Goal: Information Seeking & Learning: Learn about a topic

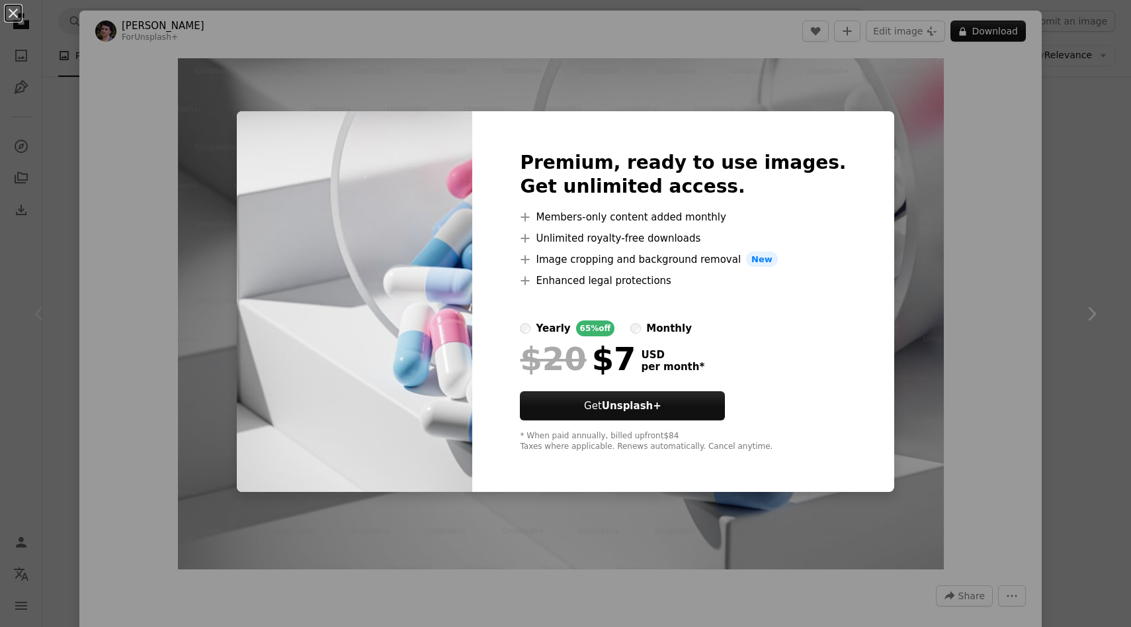
click at [527, 70] on div "An X shape Premium, ready to use images. Get unlimited access. A plus sign Memb…" at bounding box center [565, 313] width 1131 height 627
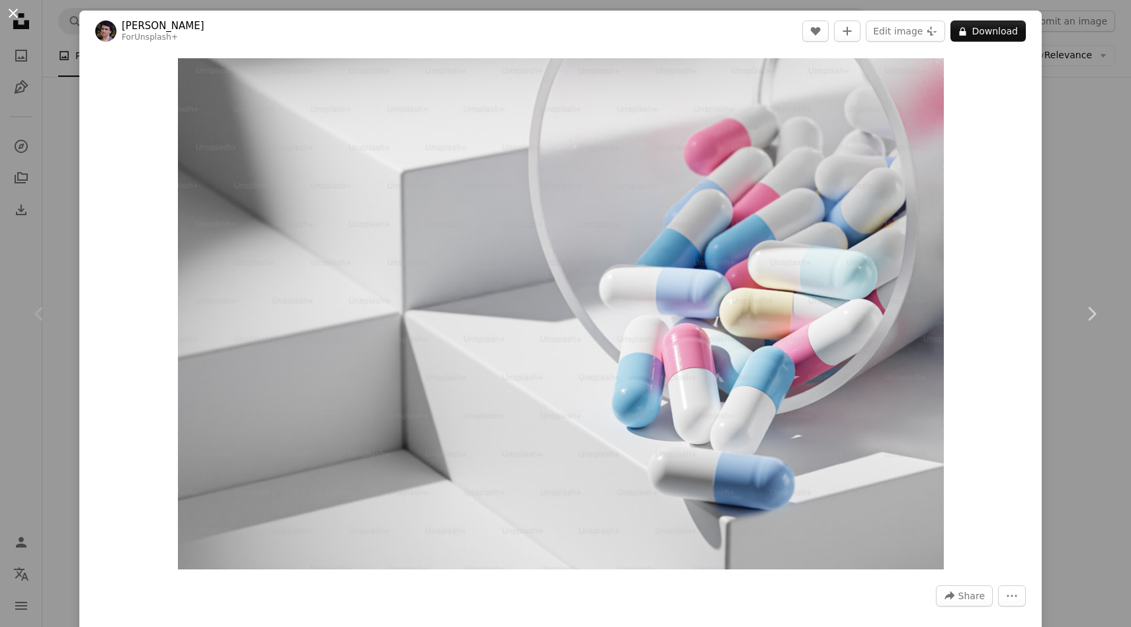
click at [13, 18] on button "An X shape" at bounding box center [13, 13] width 16 height 16
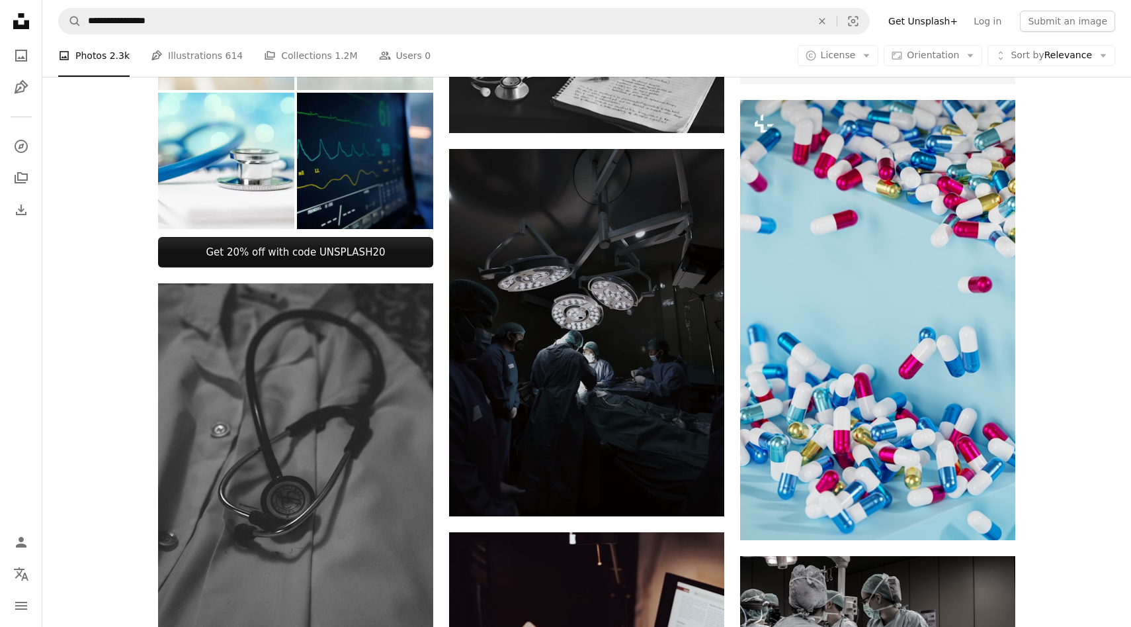
scroll to position [455, 0]
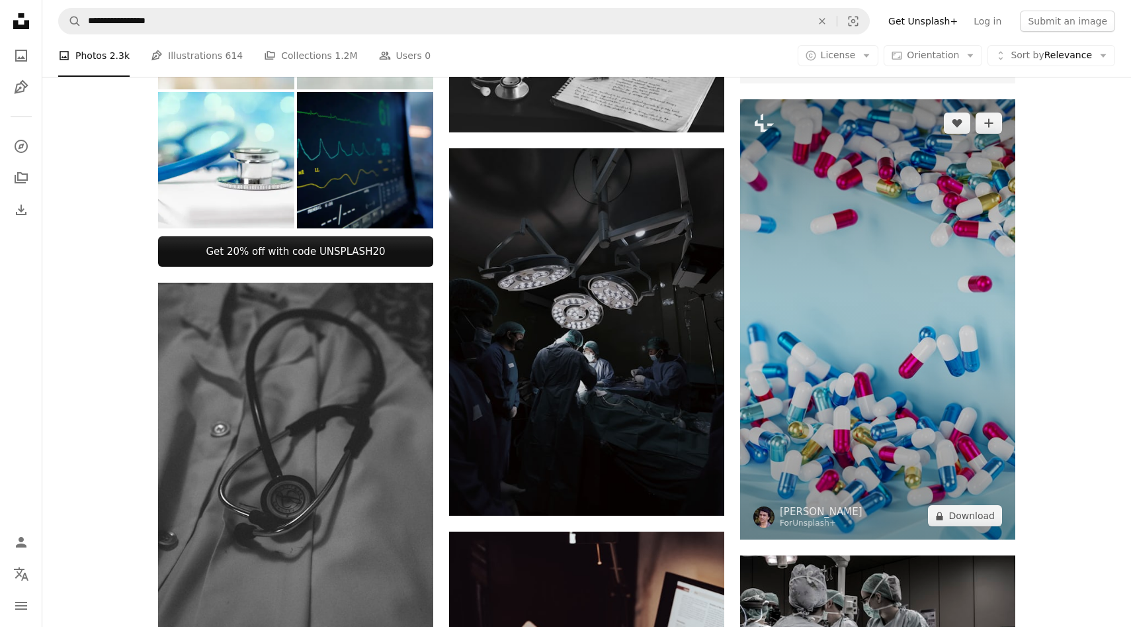
click at [926, 291] on img at bounding box center [877, 319] width 275 height 441
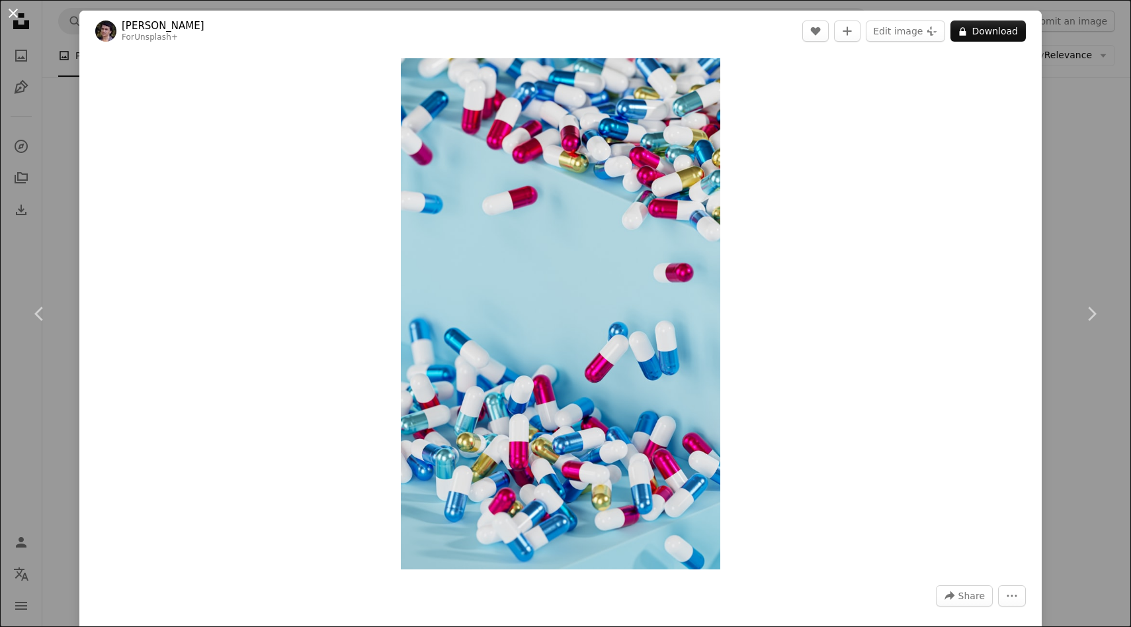
click at [5, 10] on button "An X shape" at bounding box center [13, 13] width 16 height 16
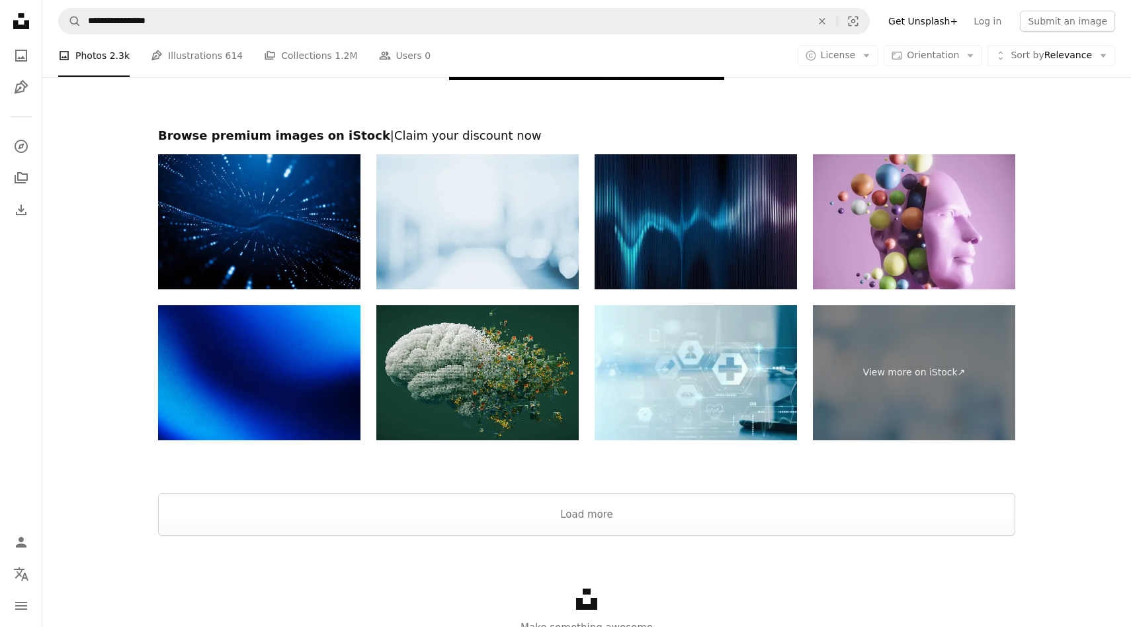
scroll to position [2377, 0]
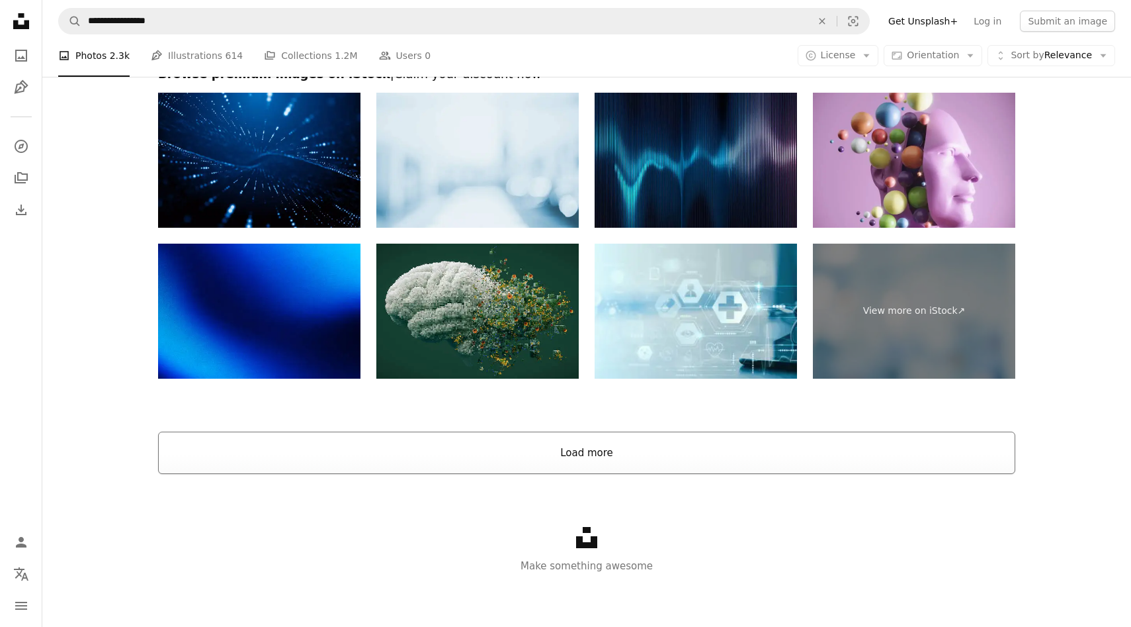
click at [606, 460] on button "Load more" at bounding box center [587, 452] width 858 height 42
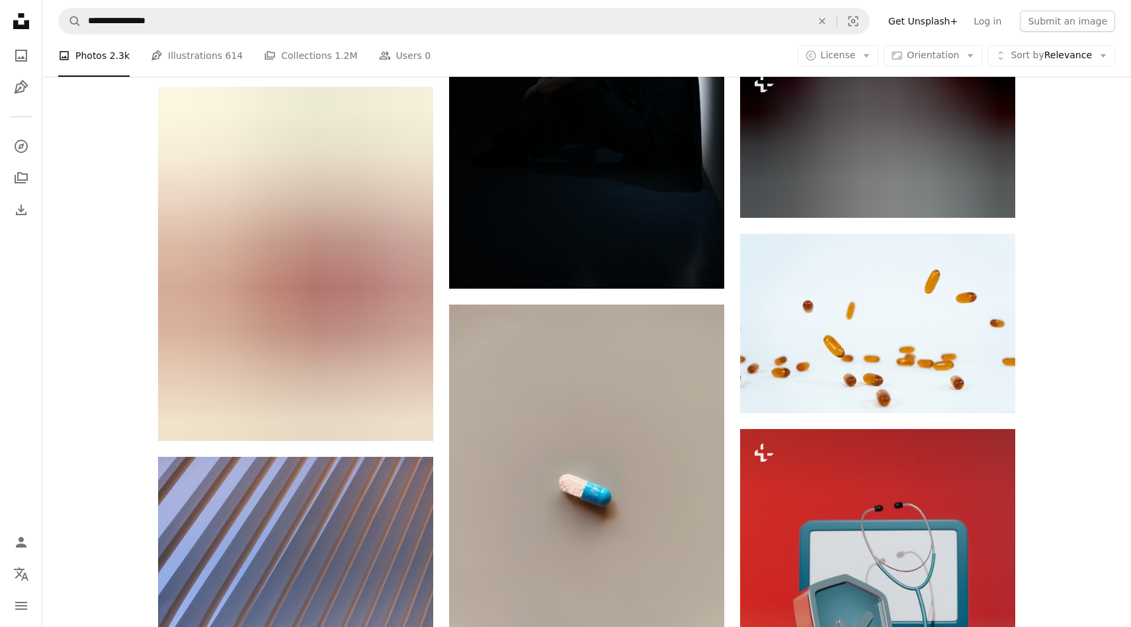
scroll to position [6717, 0]
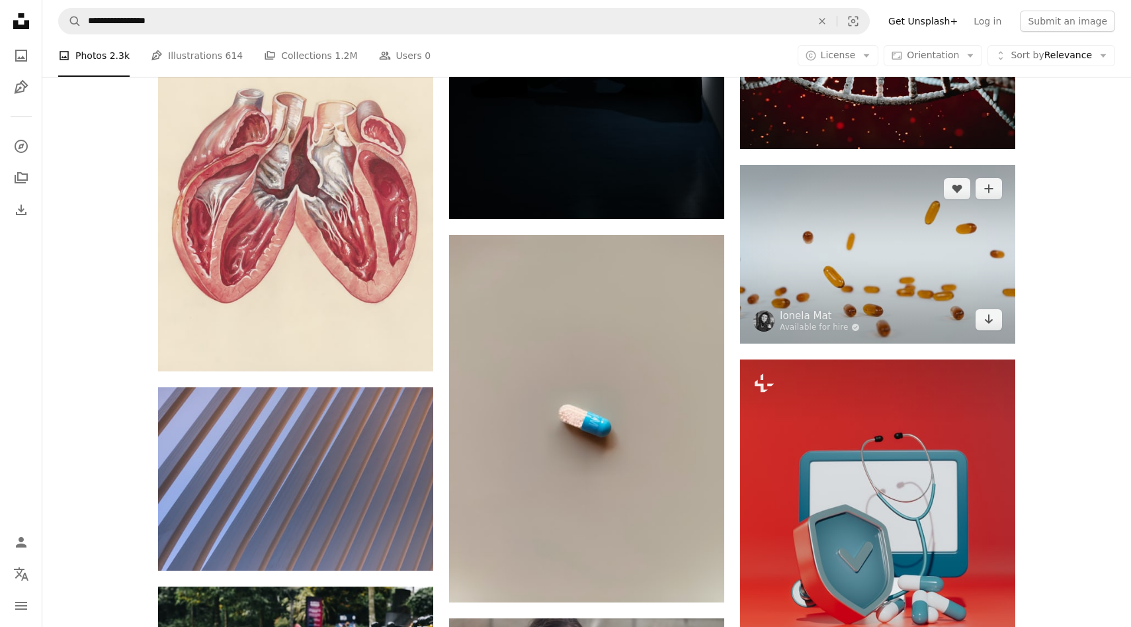
click at [826, 244] on img at bounding box center [877, 254] width 275 height 179
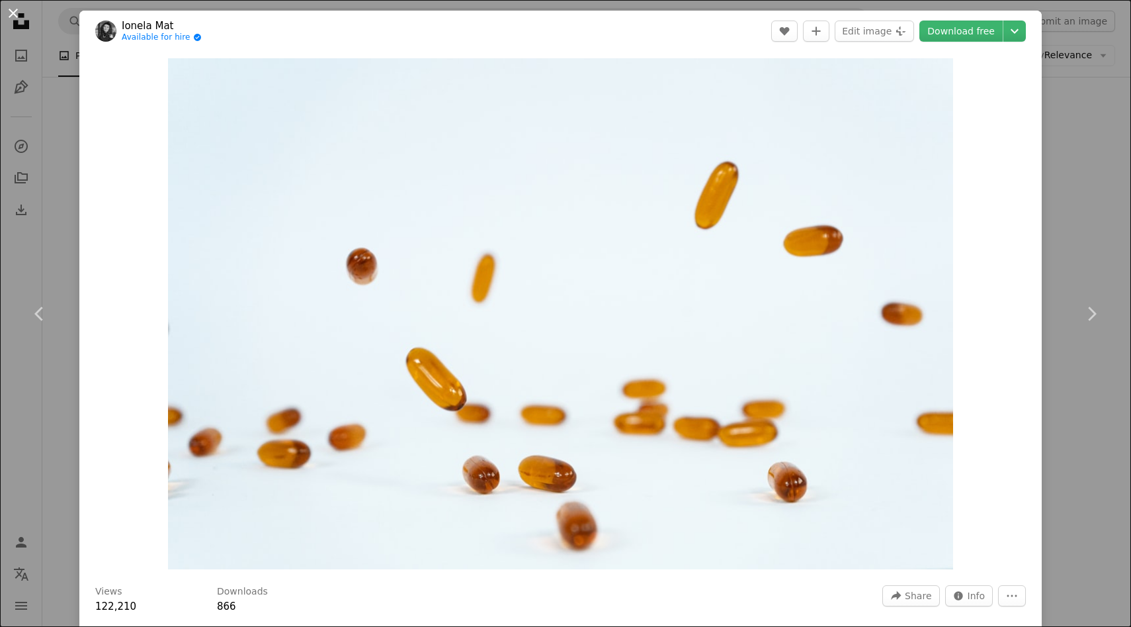
click at [21, 21] on button "An X shape" at bounding box center [13, 13] width 16 height 16
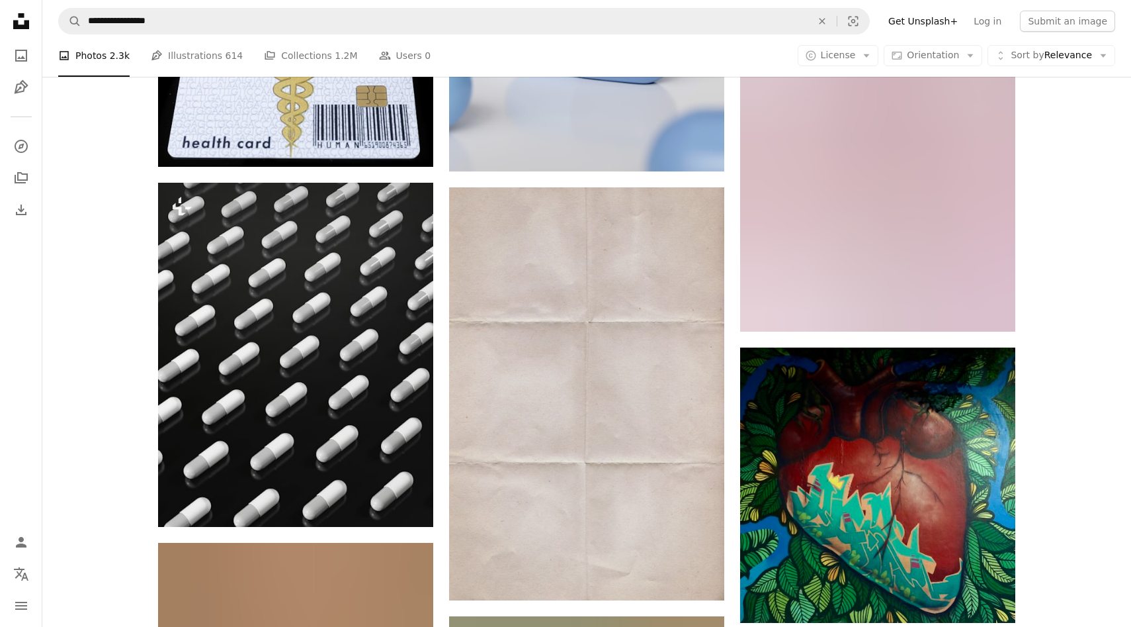
scroll to position [15621, 0]
